Goal: Information Seeking & Learning: Find specific fact

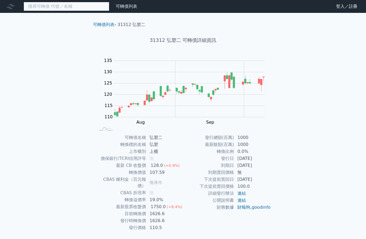
click at [47, 7] on input at bounding box center [67, 6] width 86 height 9
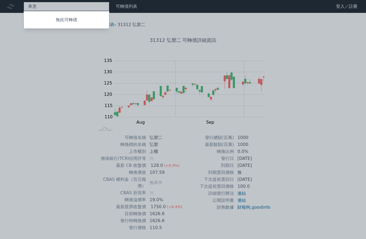
type input "來"
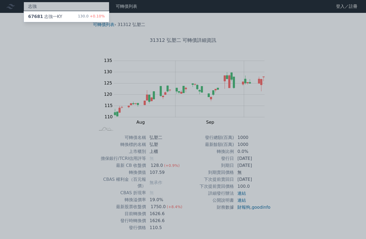
type input "志強"
click at [43, 17] on div "67681 志強一KY" at bounding box center [45, 16] width 34 height 6
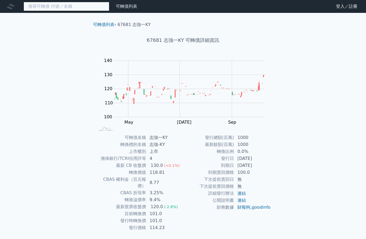
click at [44, 6] on input at bounding box center [67, 6] width 86 height 9
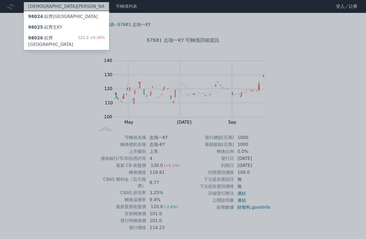
type input "[DEMOGRAPHIC_DATA][PERSON_NAME]"
click at [44, 30] on div "98025 鈺[GEOGRAPHIC_DATA]" at bounding box center [45, 27] width 34 height 6
click at [62, 18] on div "98024 鈺[GEOGRAPHIC_DATA]" at bounding box center [66, 16] width 85 height 11
click at [61, 43] on div "98026 鈺[GEOGRAPHIC_DATA] 121.3 +0.30%" at bounding box center [66, 41] width 85 height 17
